Goal: Information Seeking & Learning: Learn about a topic

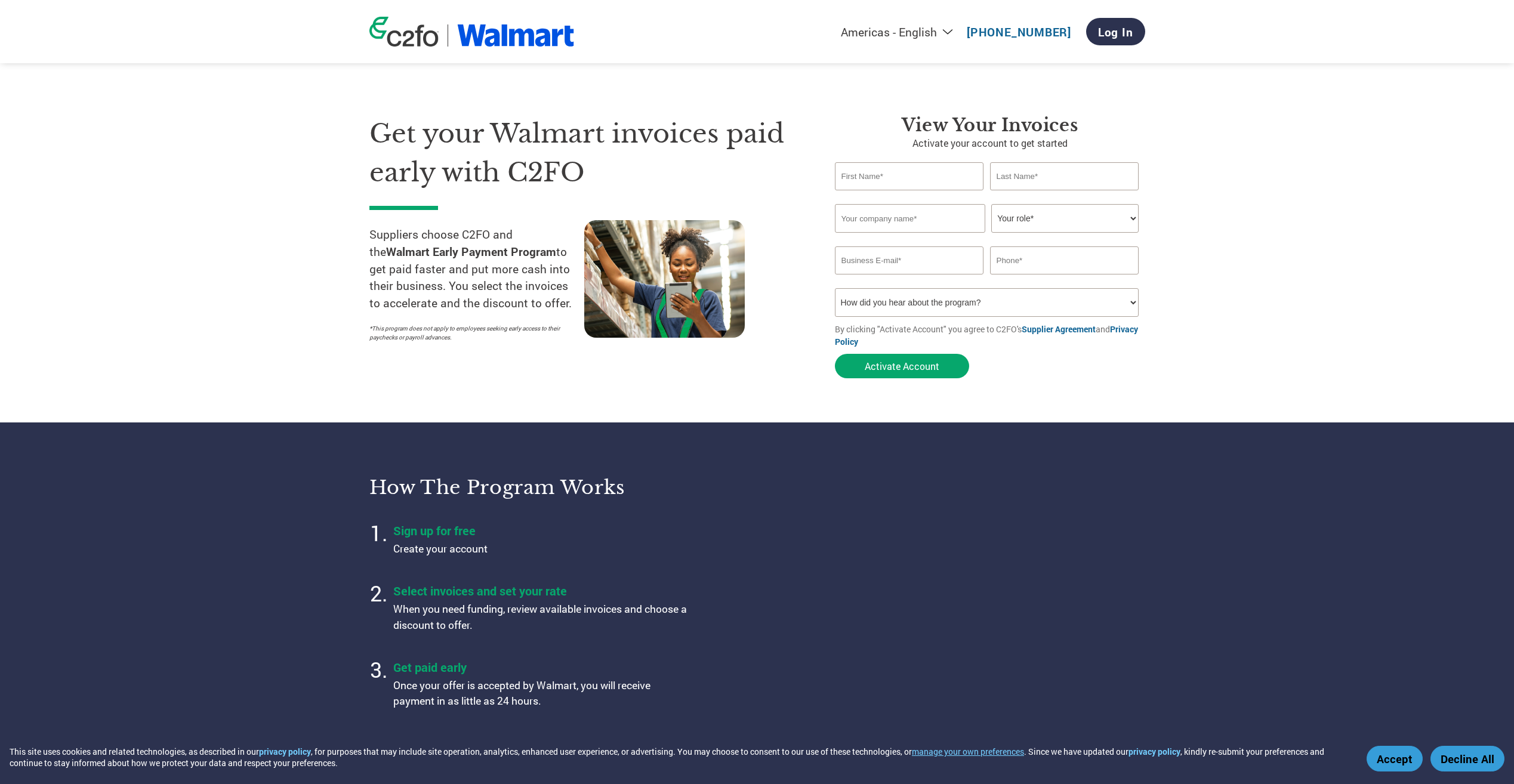
click at [408, 132] on h1 "Get your Walmart invoices paid early with C2FO" at bounding box center [584, 153] width 429 height 77
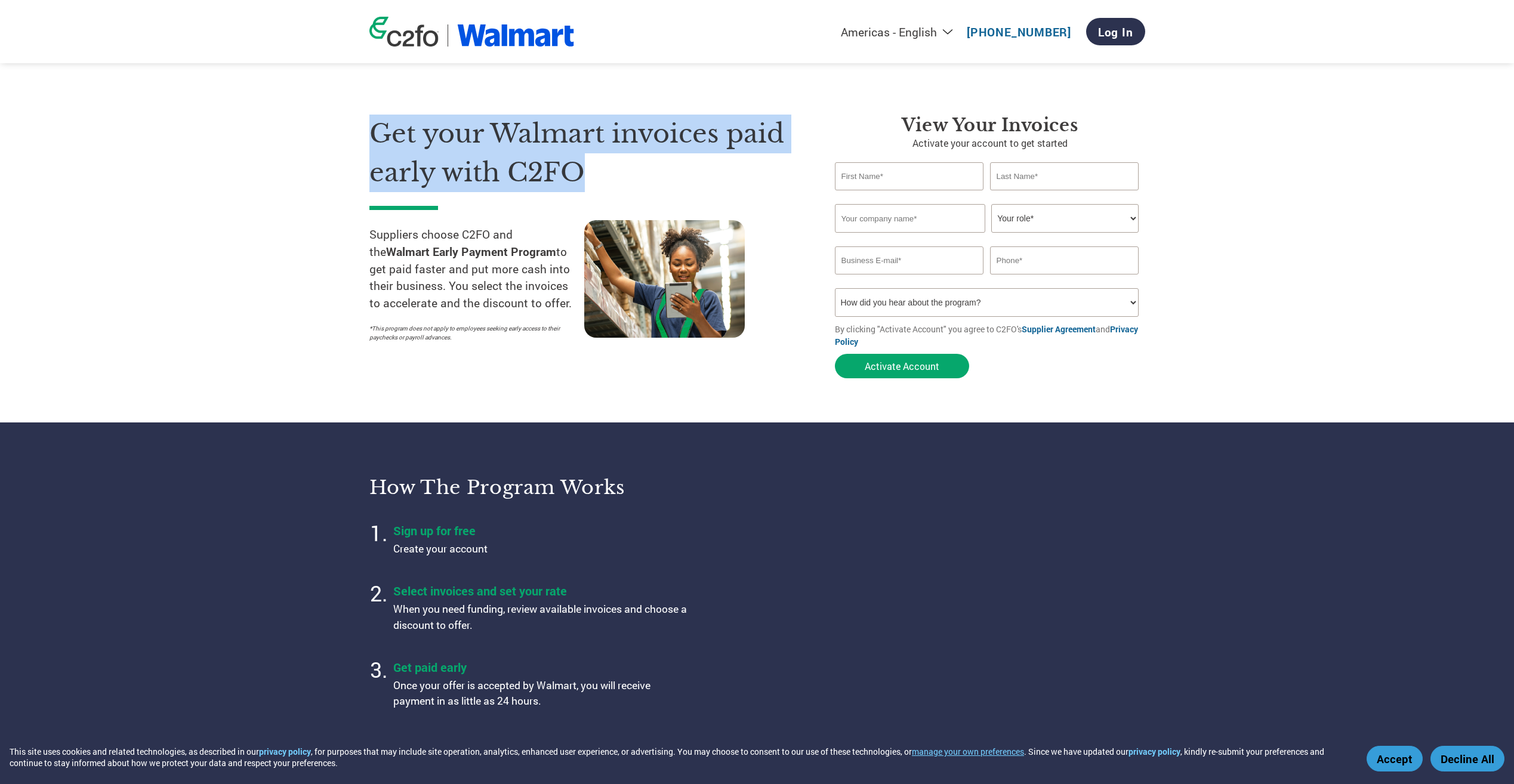
click at [408, 132] on h1 "Get your Walmart invoices paid early with C2FO" at bounding box center [584, 153] width 429 height 77
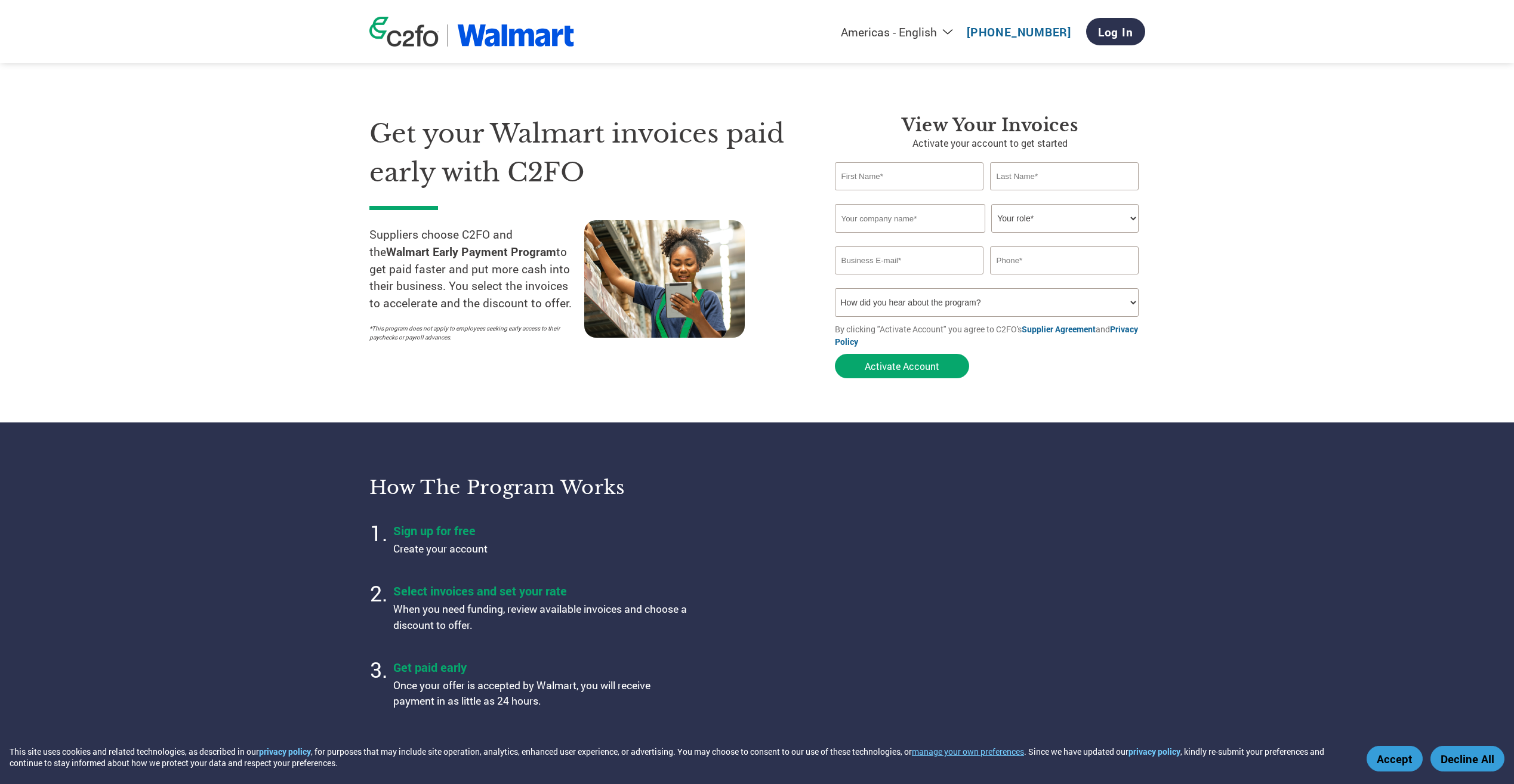
click at [386, 240] on p "Suppliers choose C2FO and the Walmart Early Payment Program to get paid faster …" at bounding box center [476, 269] width 215 height 86
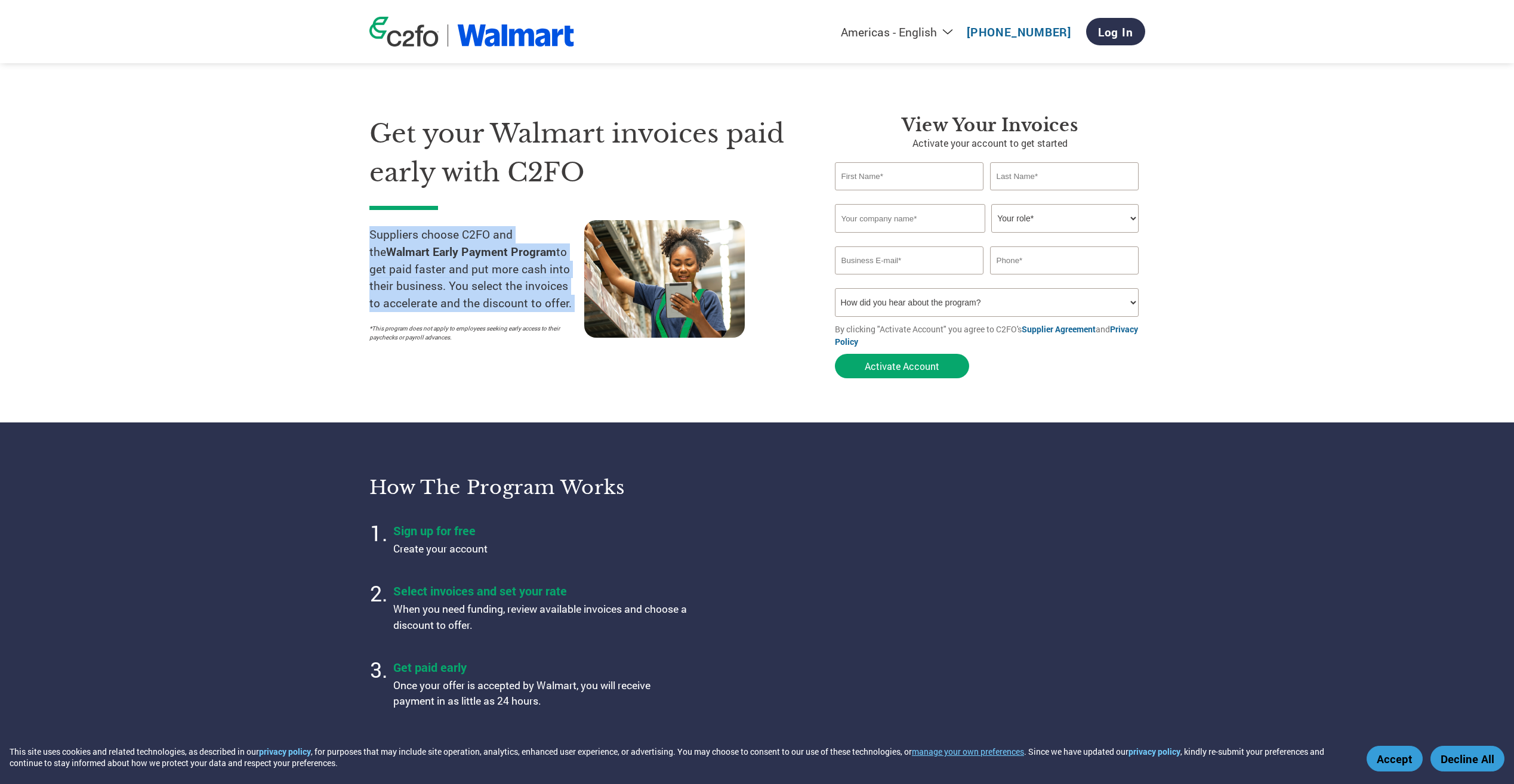
click at [386, 240] on p "Suppliers choose C2FO and the Walmart Early Payment Program to get paid faster …" at bounding box center [476, 269] width 215 height 86
drag, startPoint x: 386, startPoint y: 240, endPoint x: 538, endPoint y: 244, distance: 152.1
click at [538, 244] on strong "Walmart Early Payment Program" at bounding box center [471, 251] width 170 height 15
click at [503, 239] on p "Suppliers choose C2FO and the Walmart Early Payment Program to get paid faster …" at bounding box center [476, 269] width 215 height 86
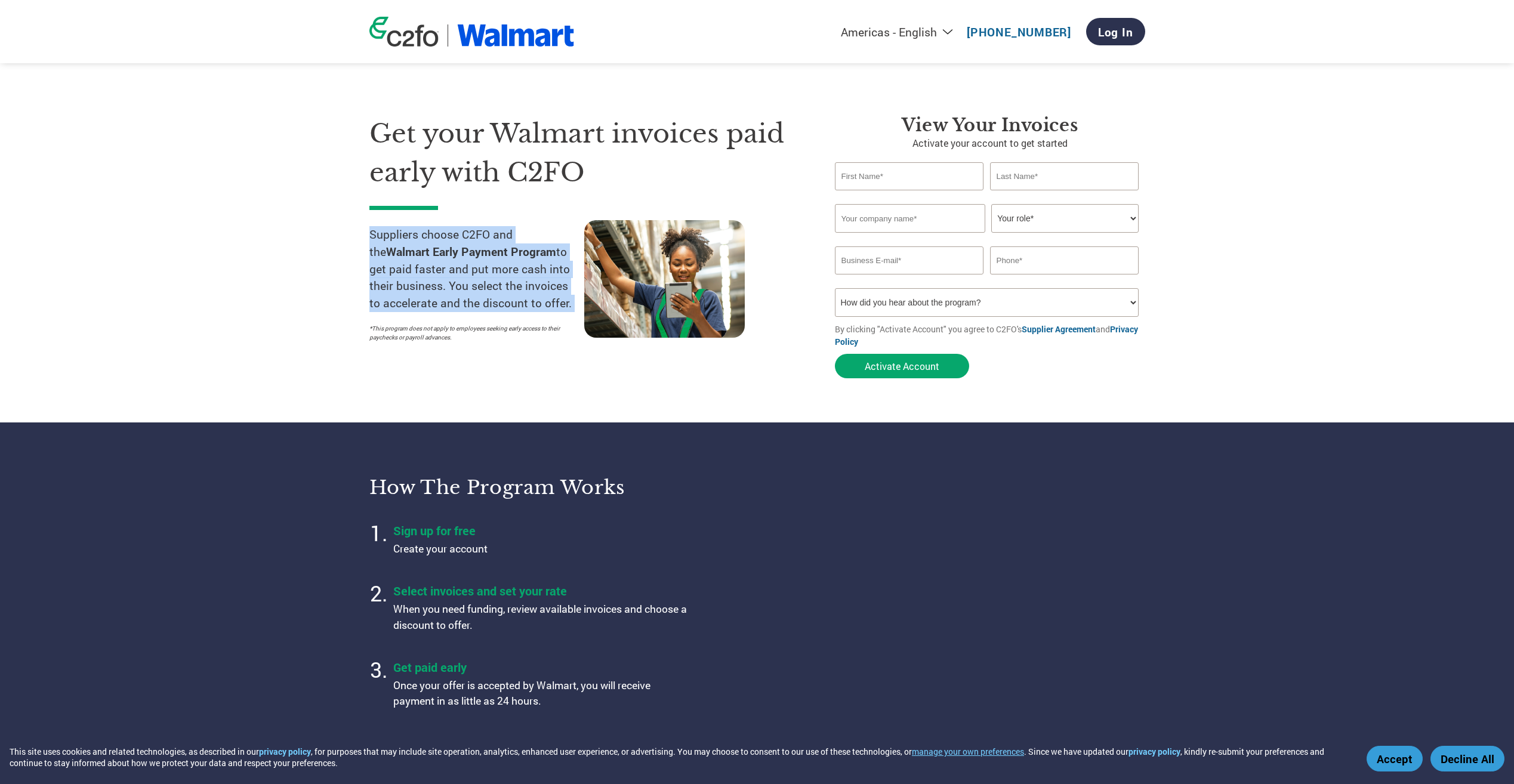
click at [419, 246] on strong "Walmart Early Payment Program" at bounding box center [471, 251] width 170 height 15
click at [342, 247] on section "Get your Walmart invoices paid early with C2FO Suppliers choose C2FO and the Wa…" at bounding box center [757, 235] width 1514 height 375
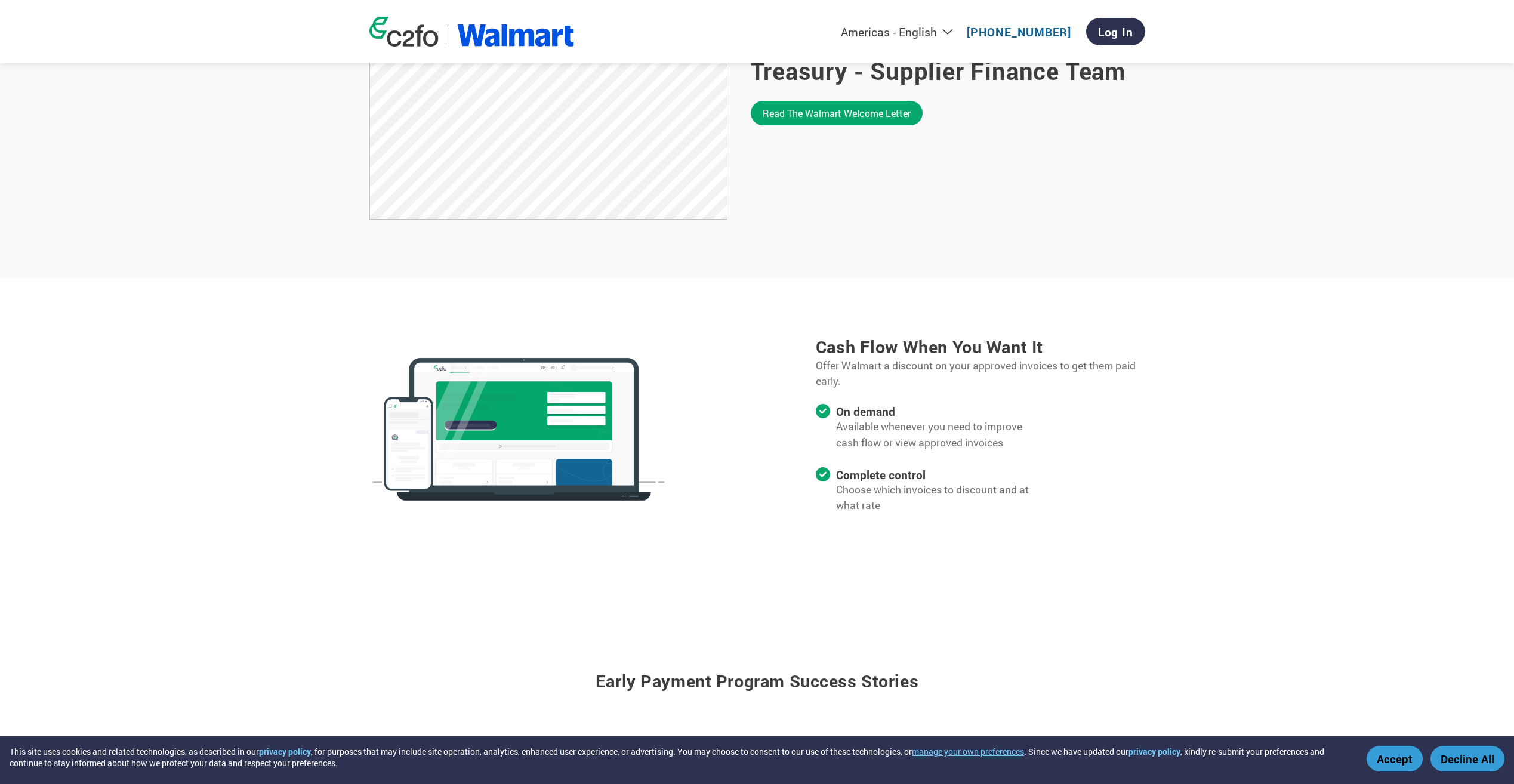
scroll to position [835, 0]
